Goal: Transaction & Acquisition: Purchase product/service

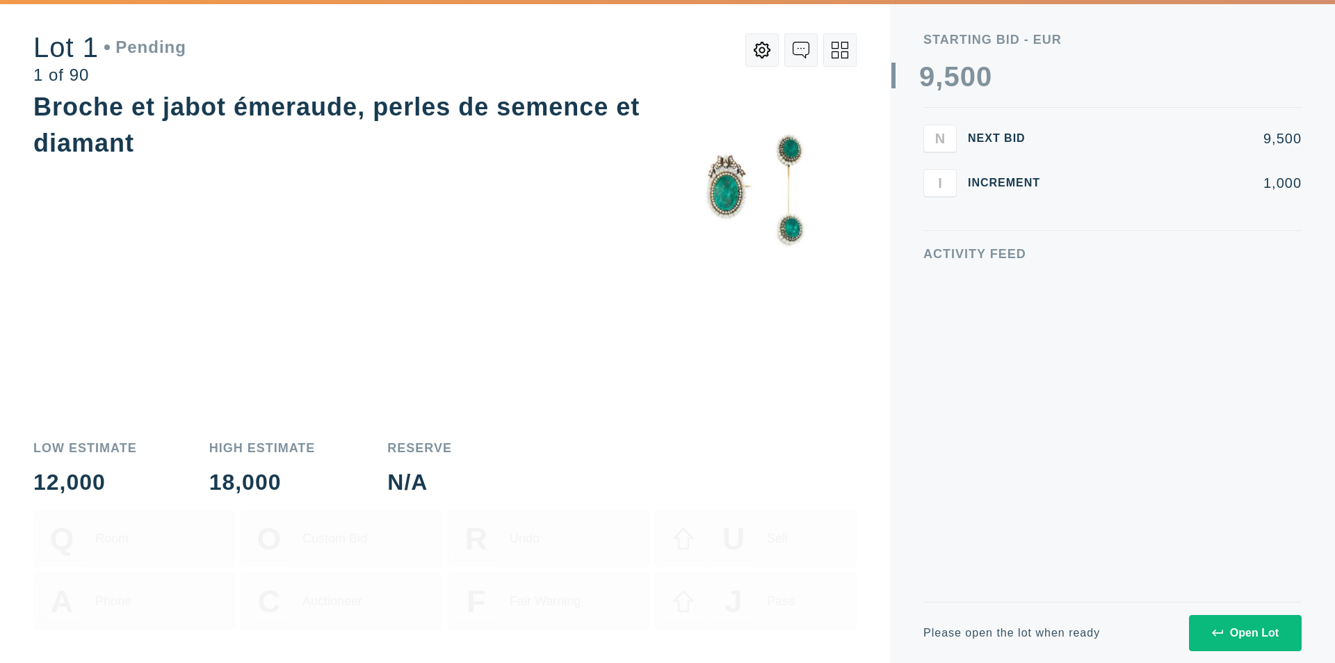
click at [1210, 633] on button "Open Lot" at bounding box center [1245, 633] width 113 height 36
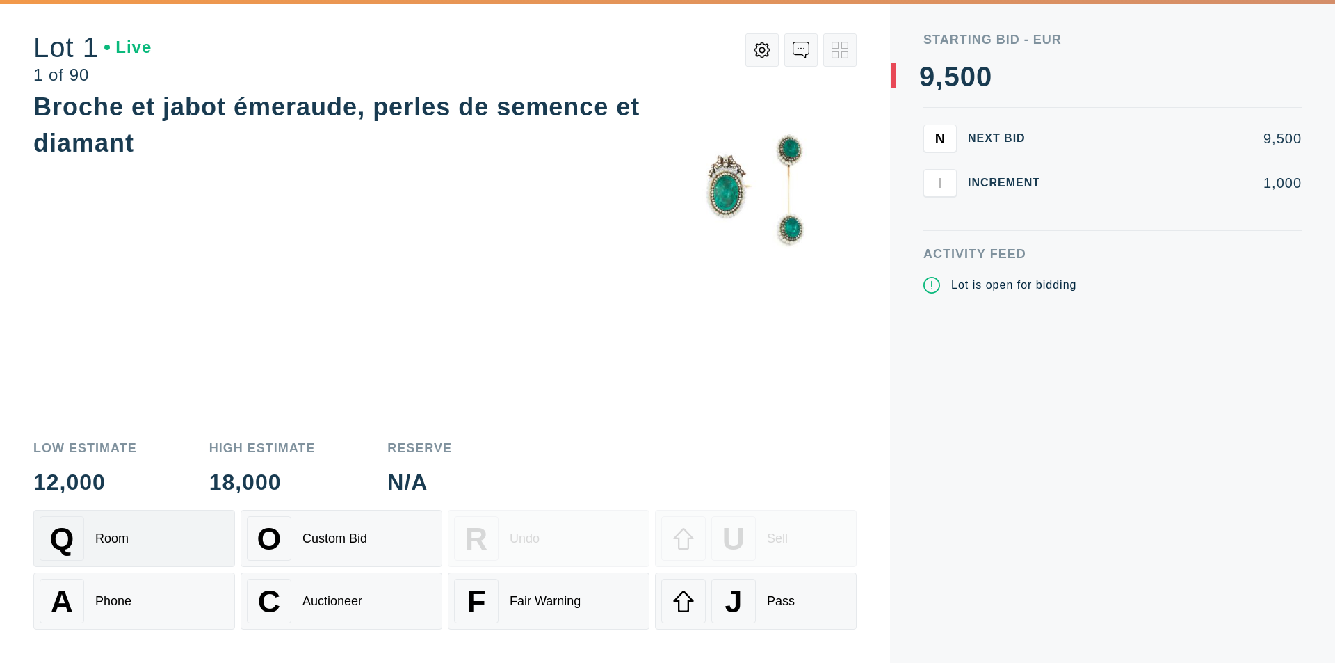
click at [159, 551] on div "Q Room" at bounding box center [134, 538] width 189 height 45
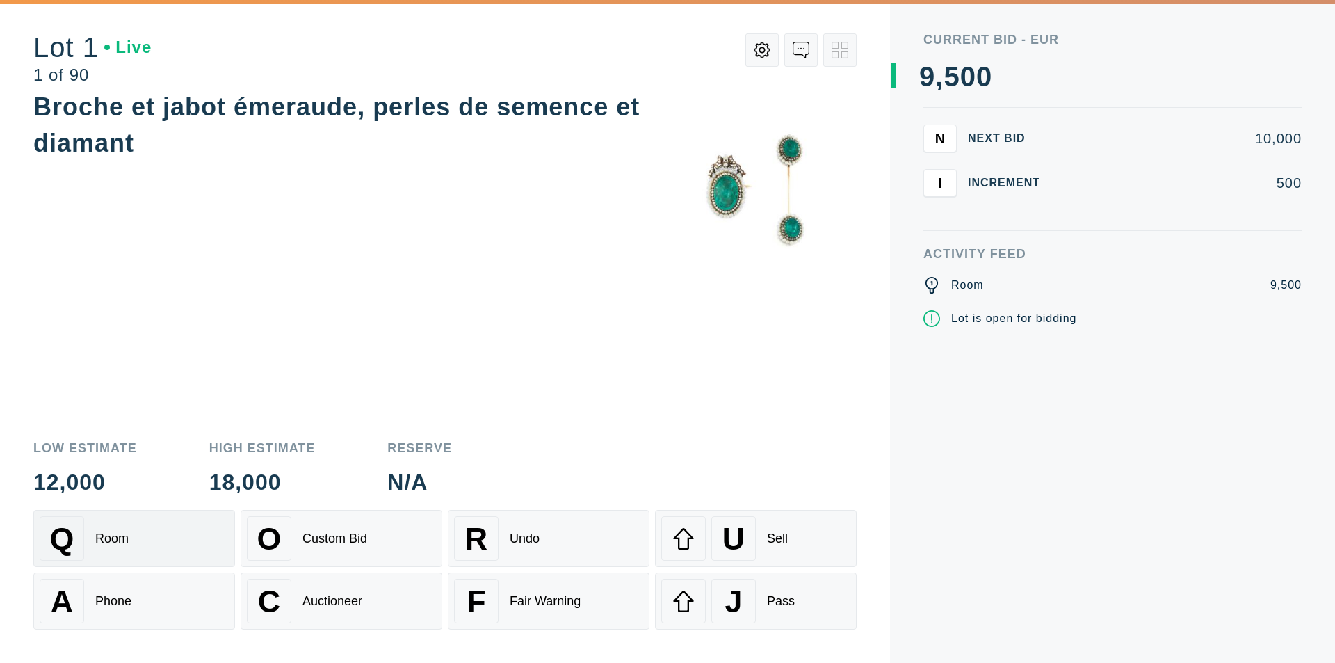
click at [165, 540] on div "Q Room" at bounding box center [134, 538] width 189 height 45
click at [119, 601] on div "Phone" at bounding box center [113, 601] width 36 height 15
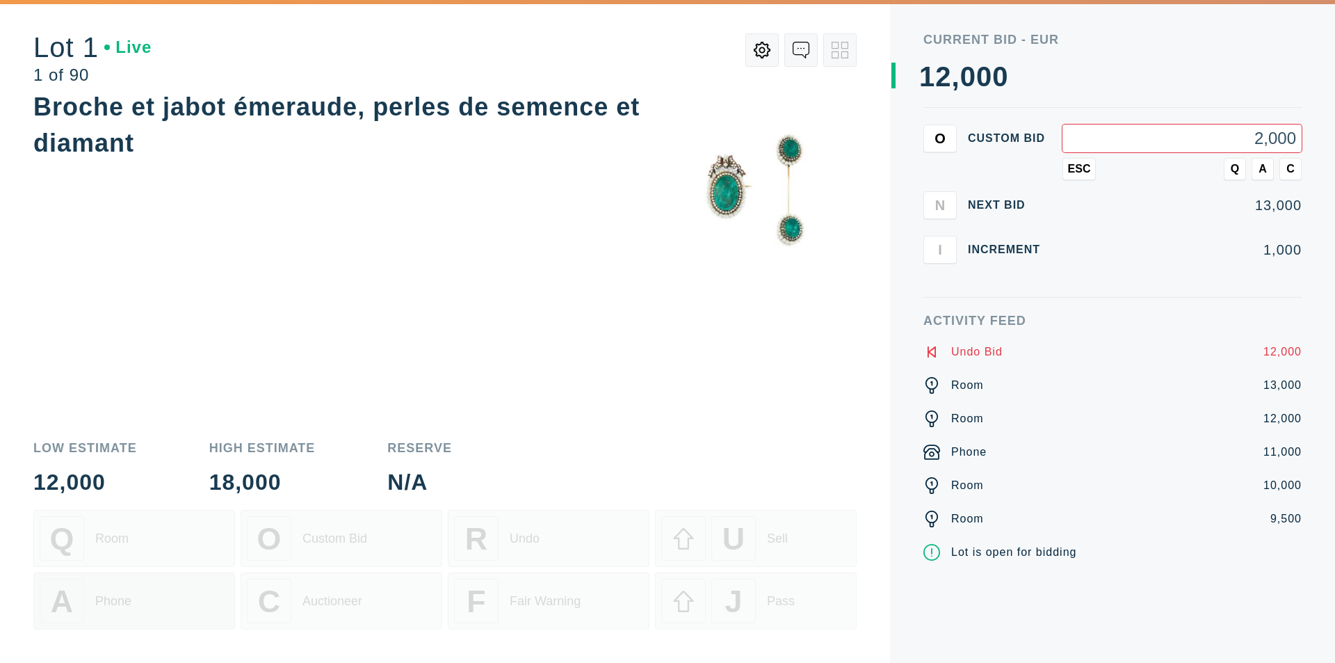
type input "20,000"
click at [1263, 169] on span "A" at bounding box center [1263, 169] width 8 height 13
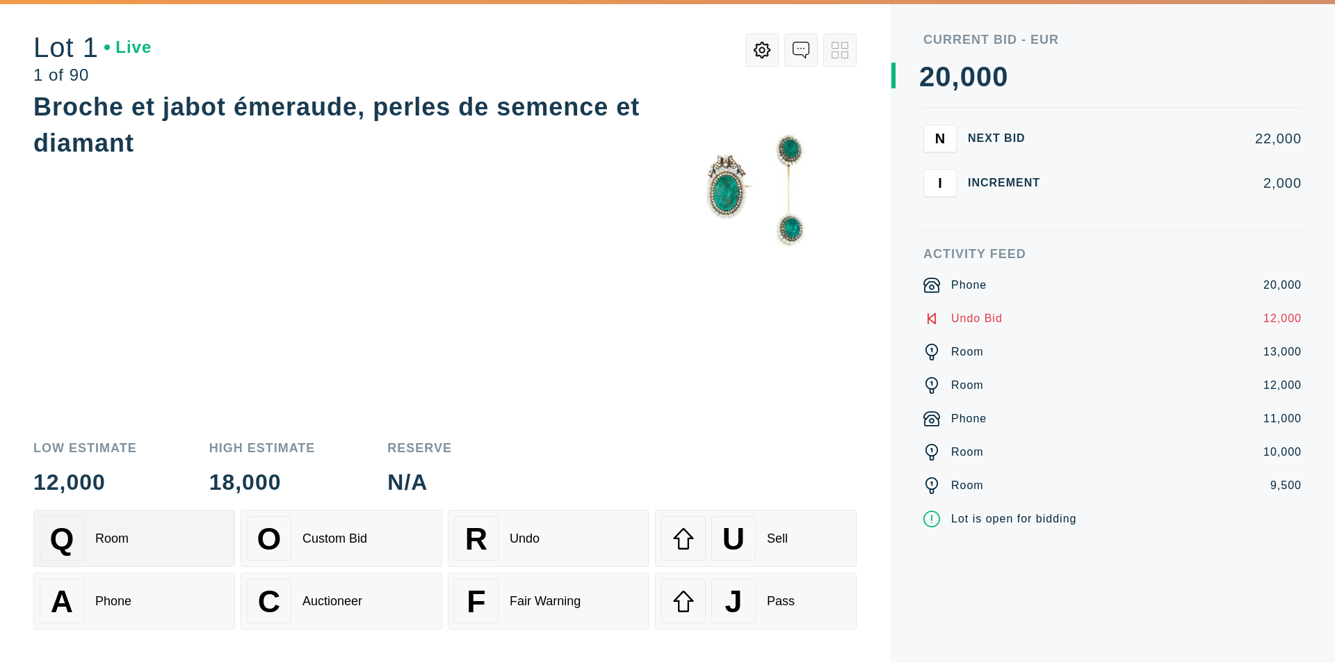
click at [137, 530] on div "Q Room" at bounding box center [134, 538] width 189 height 45
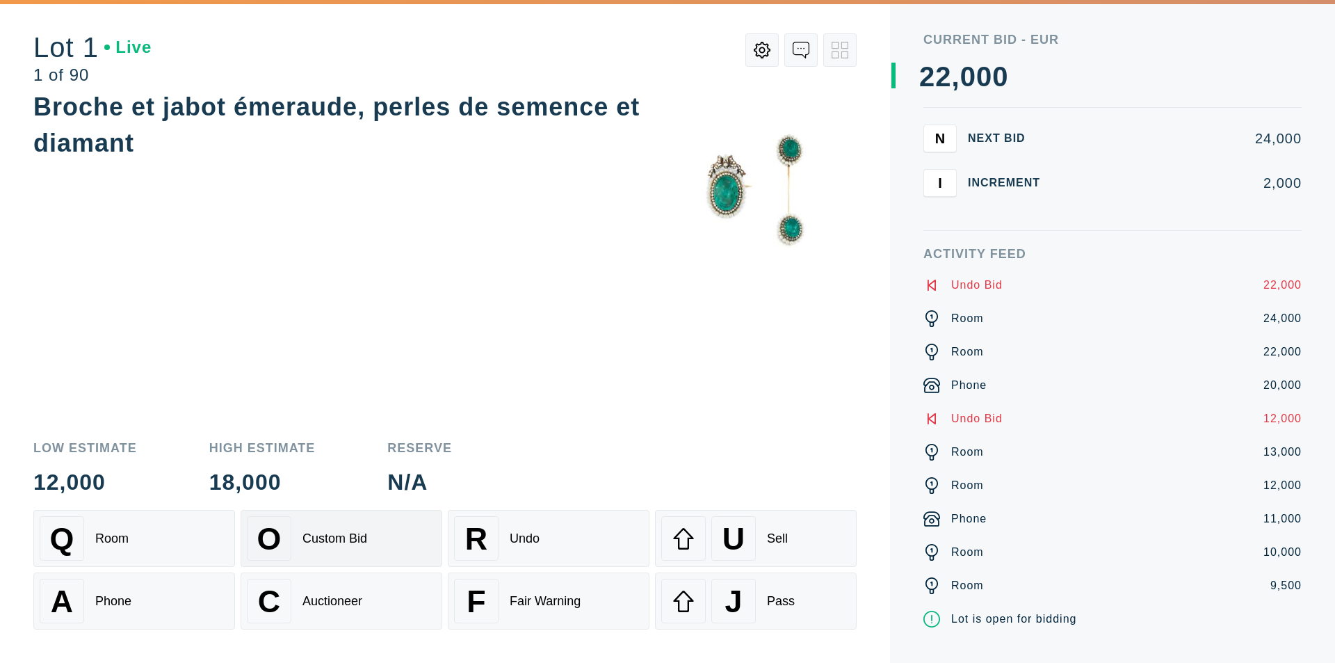
click at [331, 546] on div "O Custom Bid" at bounding box center [341, 538] width 189 height 45
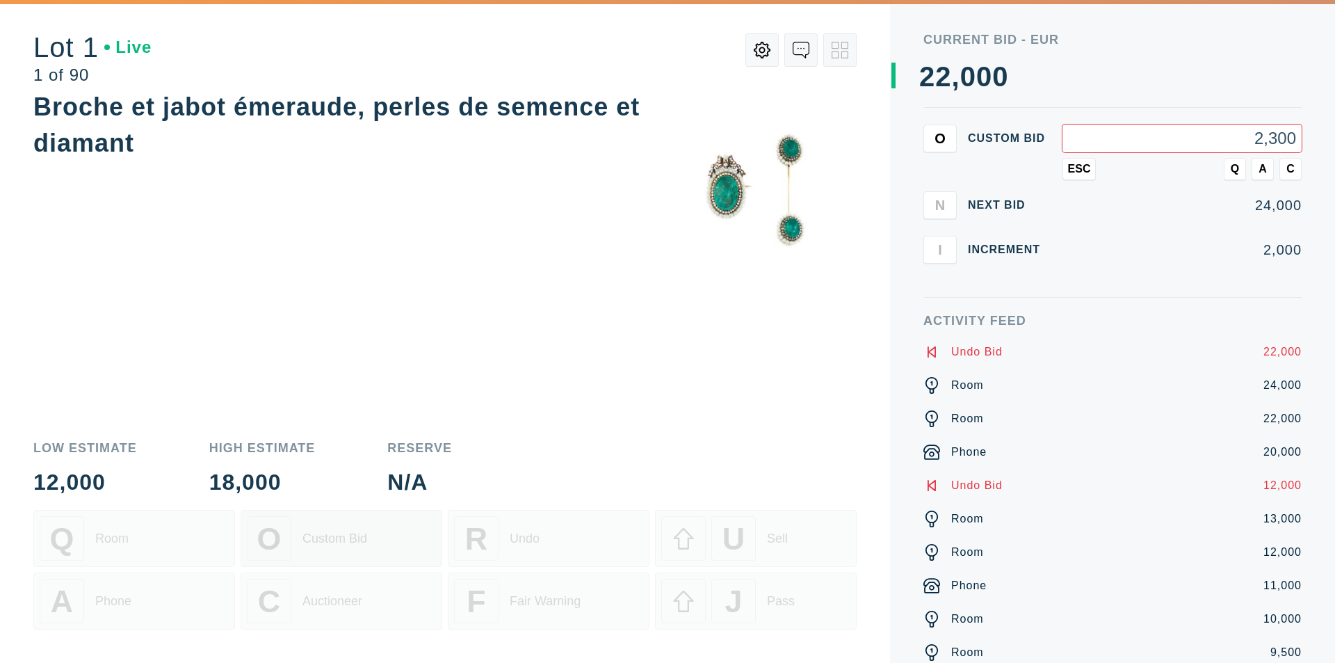
type input "23,000"
click at [1237, 165] on span "Q" at bounding box center [1235, 169] width 8 height 13
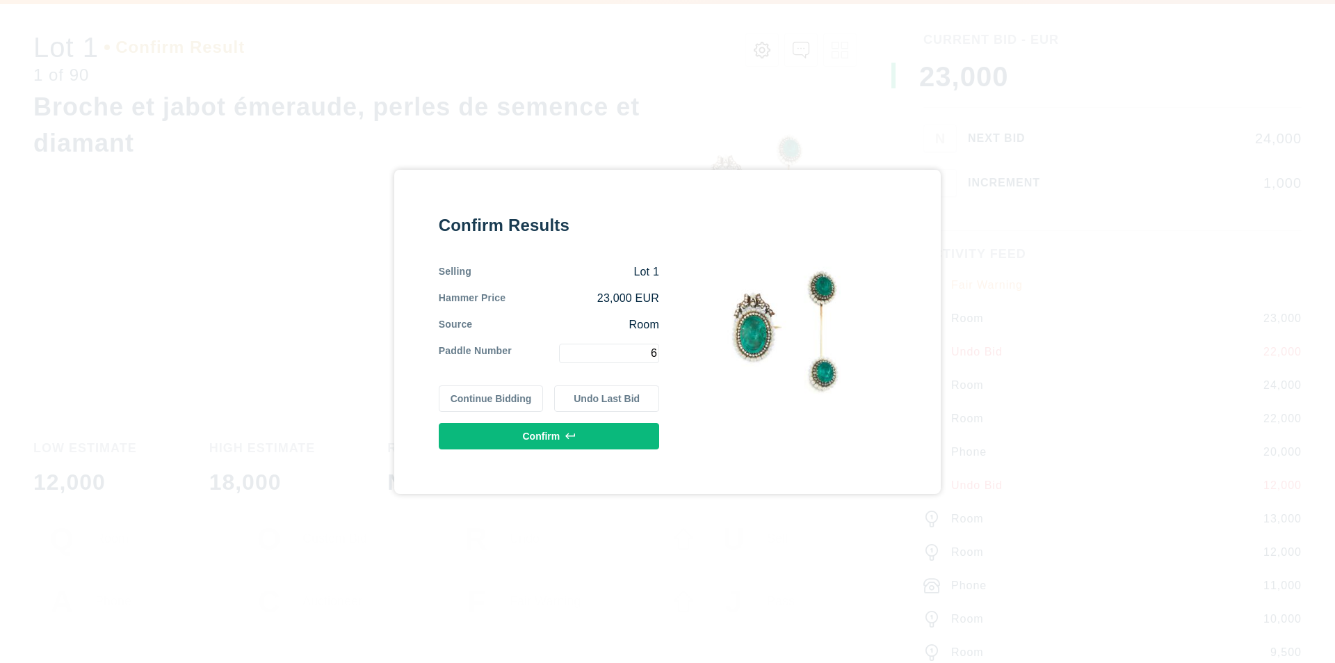
type input "6"
click at [567, 435] on icon at bounding box center [570, 435] width 10 height 6
click at [508, 398] on button "Continue Bidding" at bounding box center [491, 398] width 105 height 26
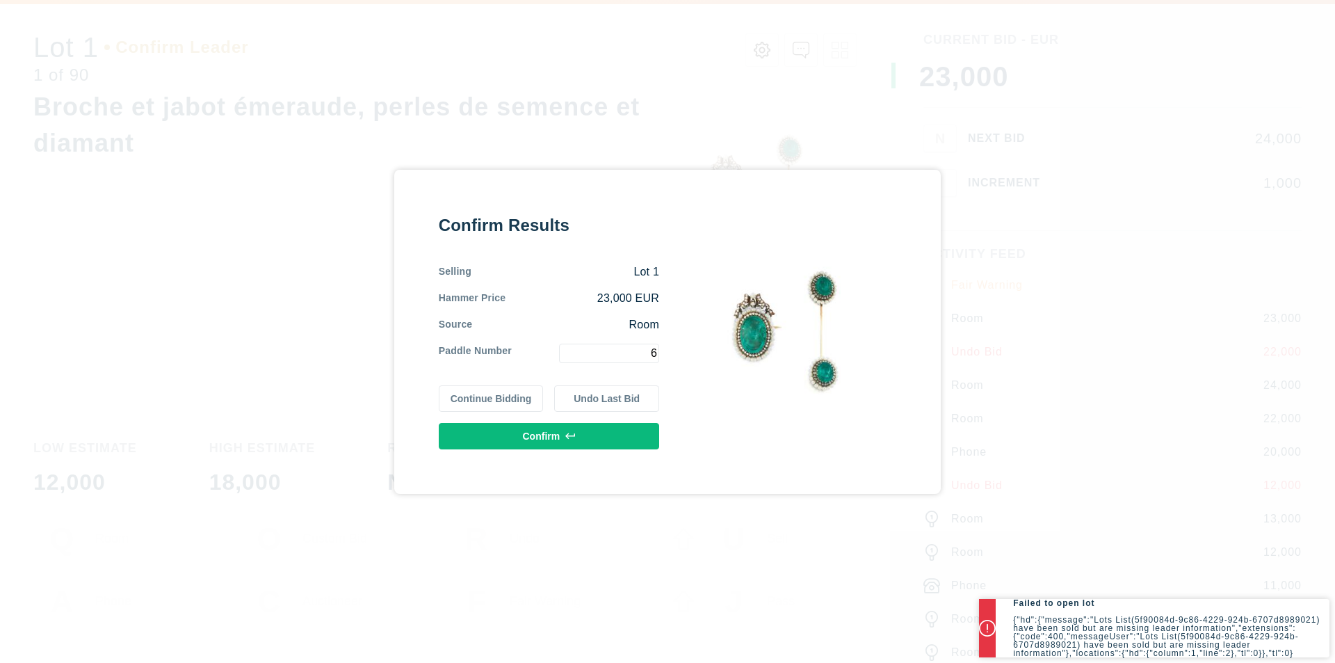
click at [566, 433] on icon at bounding box center [570, 436] width 10 height 10
drag, startPoint x: 636, startPoint y: 343, endPoint x: 652, endPoint y: 345, distance: 16.1
click at [652, 345] on input "6" at bounding box center [609, 352] width 100 height 19
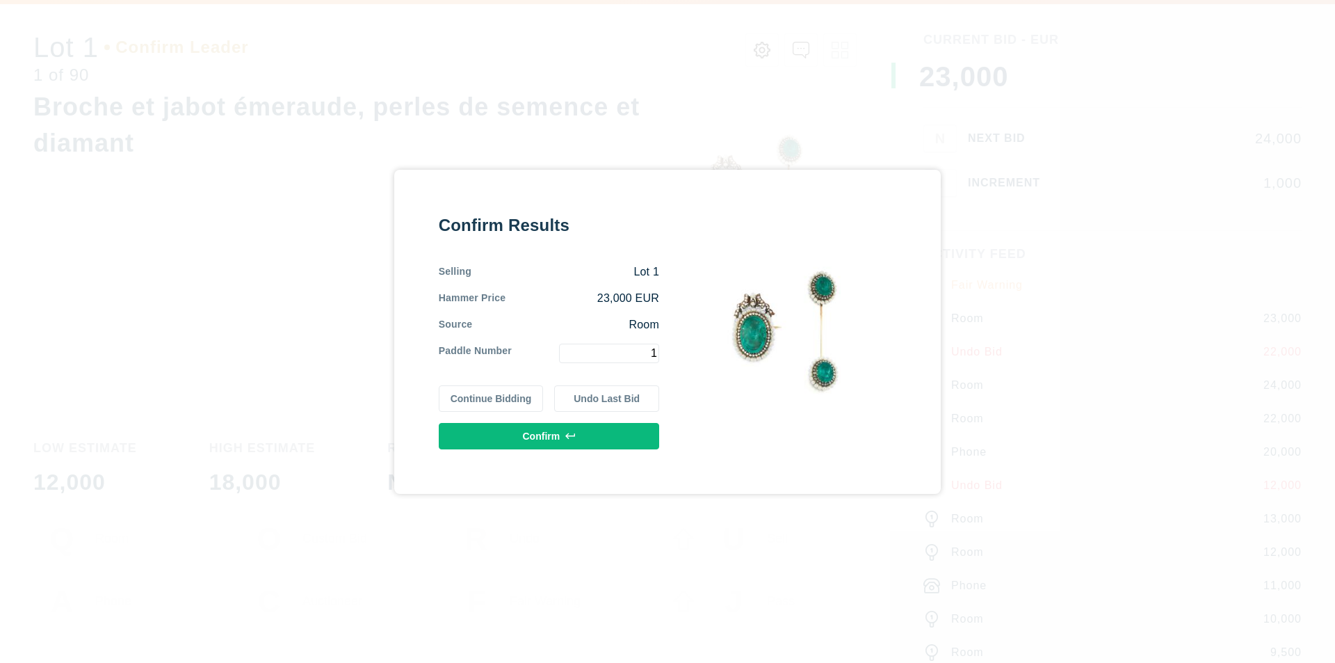
type input "1"
click at [558, 435] on button "Confirm" at bounding box center [549, 436] width 220 height 26
click at [495, 407] on button "Continue Bidding" at bounding box center [491, 398] width 105 height 26
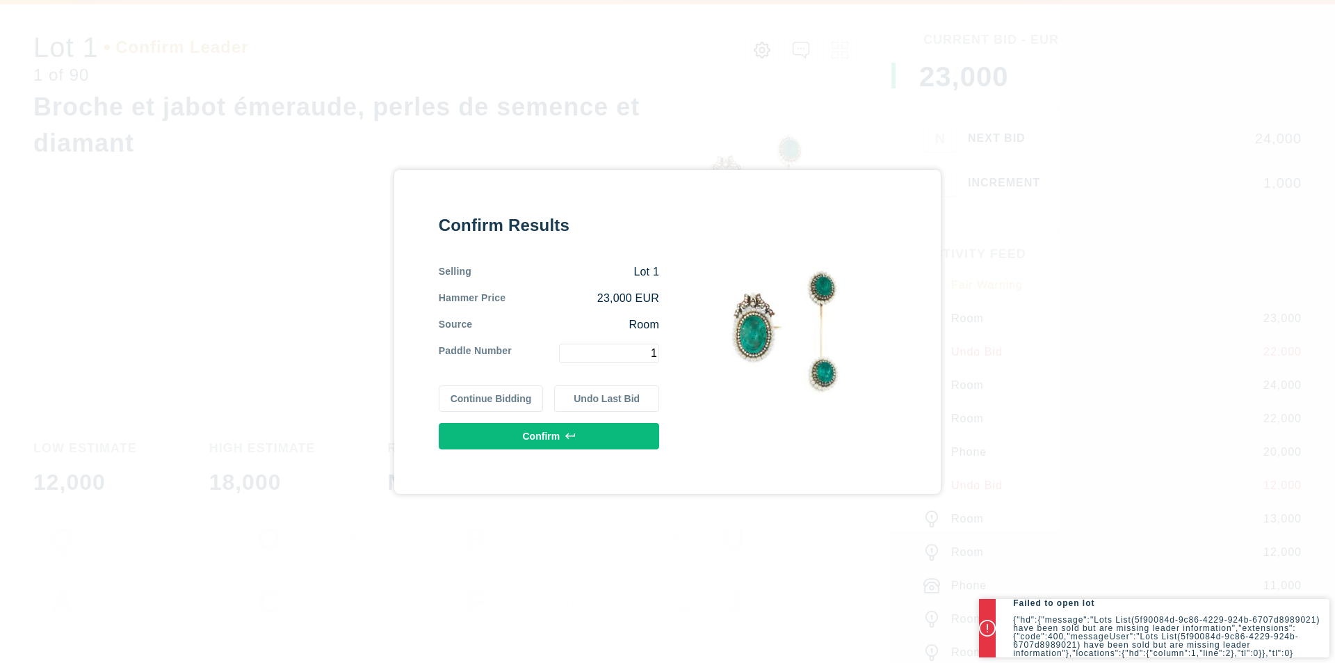
click at [619, 396] on button "Undo Last Bid" at bounding box center [606, 398] width 105 height 26
click at [616, 436] on button "Confirm" at bounding box center [549, 436] width 220 height 26
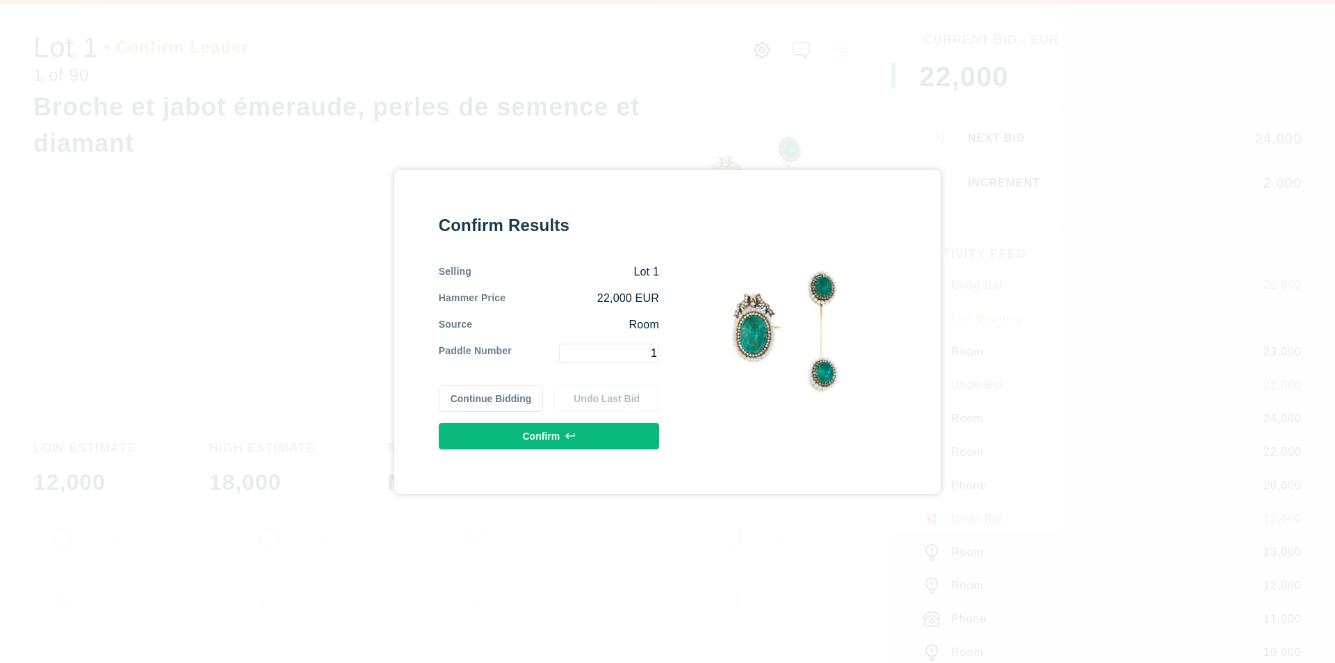
click at [512, 396] on button "Continue Bidding" at bounding box center [491, 398] width 105 height 26
click at [535, 437] on button "Confirm" at bounding box center [549, 436] width 220 height 26
click at [619, 357] on input "1" at bounding box center [609, 352] width 100 height 19
click at [506, 402] on button "Continue Bidding" at bounding box center [491, 398] width 105 height 26
